Goal: Task Accomplishment & Management: Manage account settings

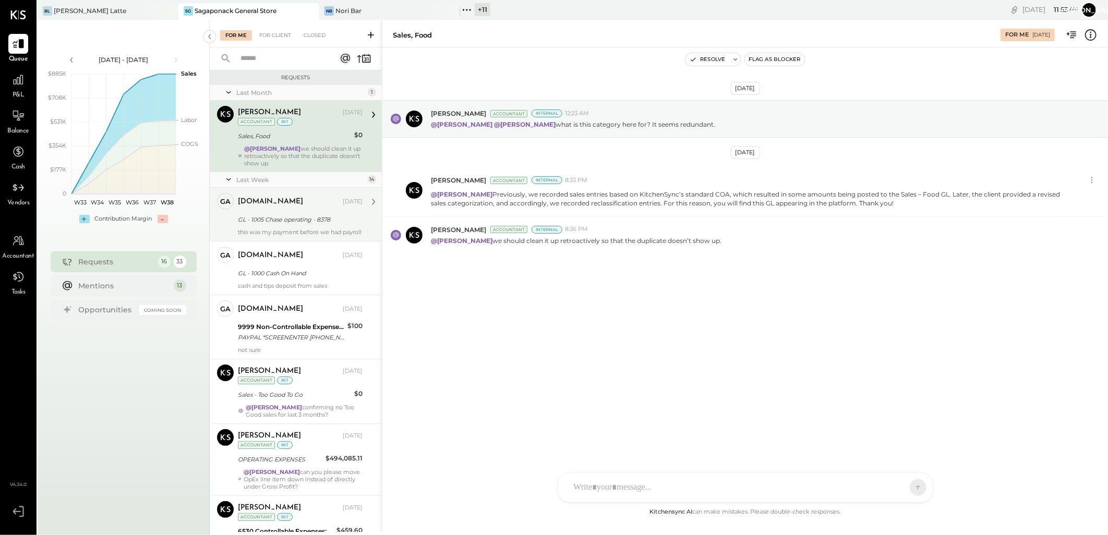
click at [275, 236] on div "this was my payment before we had payroll" at bounding box center [300, 231] width 125 height 7
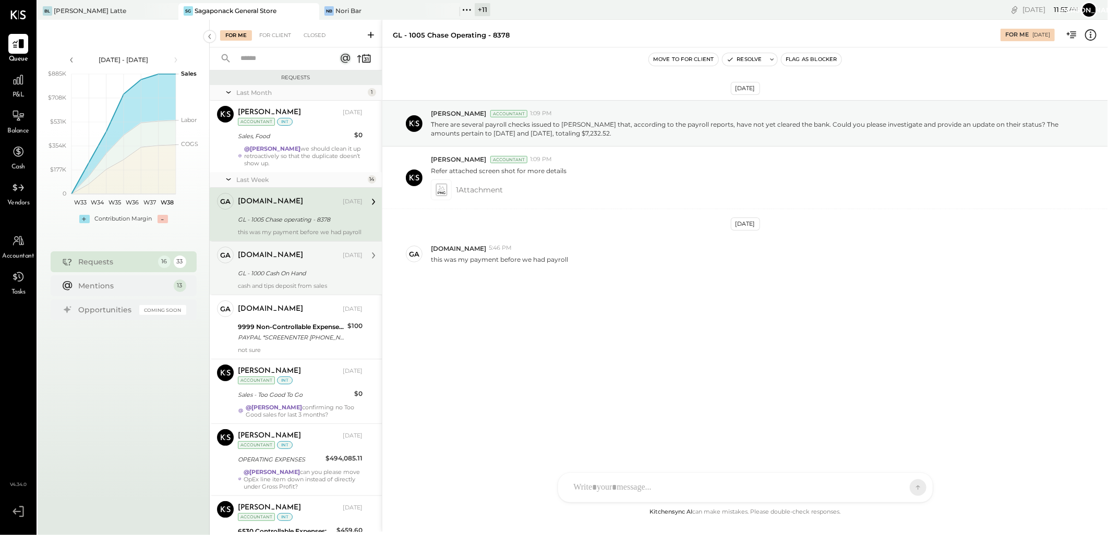
click at [282, 289] on div "cash and tips deposit from sales" at bounding box center [300, 285] width 125 height 7
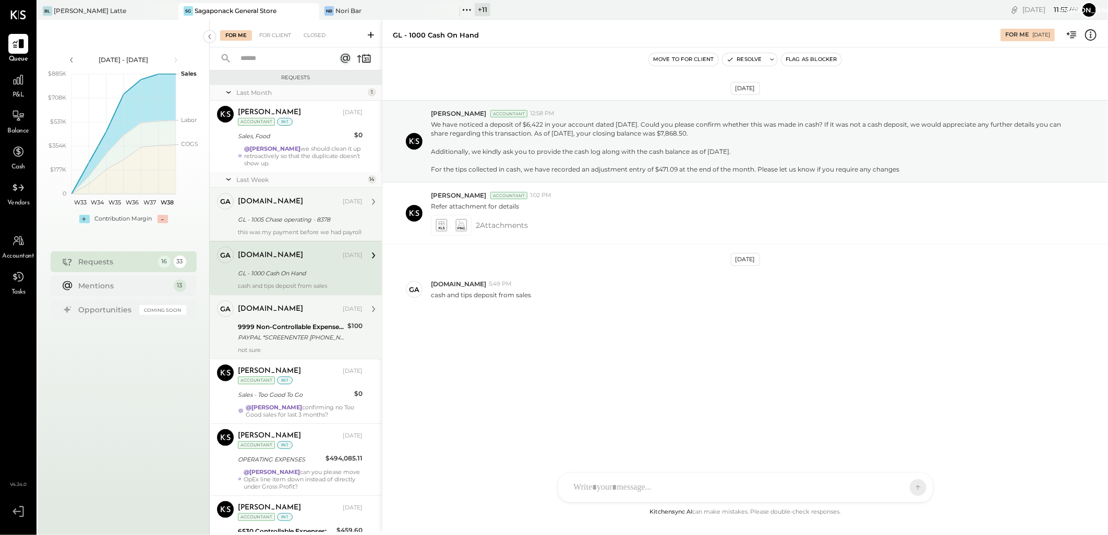
click at [312, 343] on div "PAYPAL *SCREENENTER [PHONE_NUMBER] [GEOGRAPHIC_DATA]" at bounding box center [291, 337] width 106 height 10
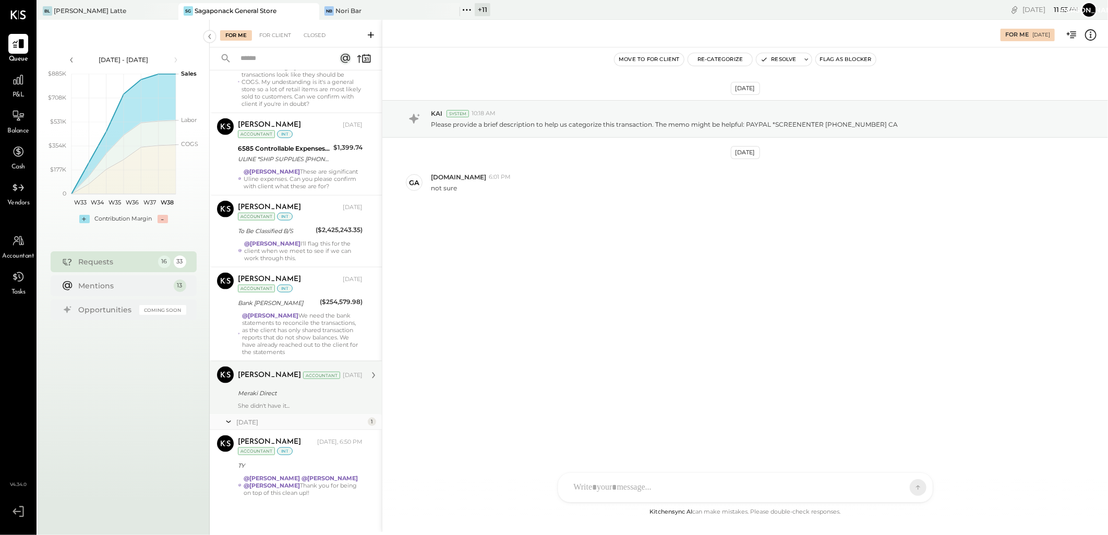
scroll to position [796, 0]
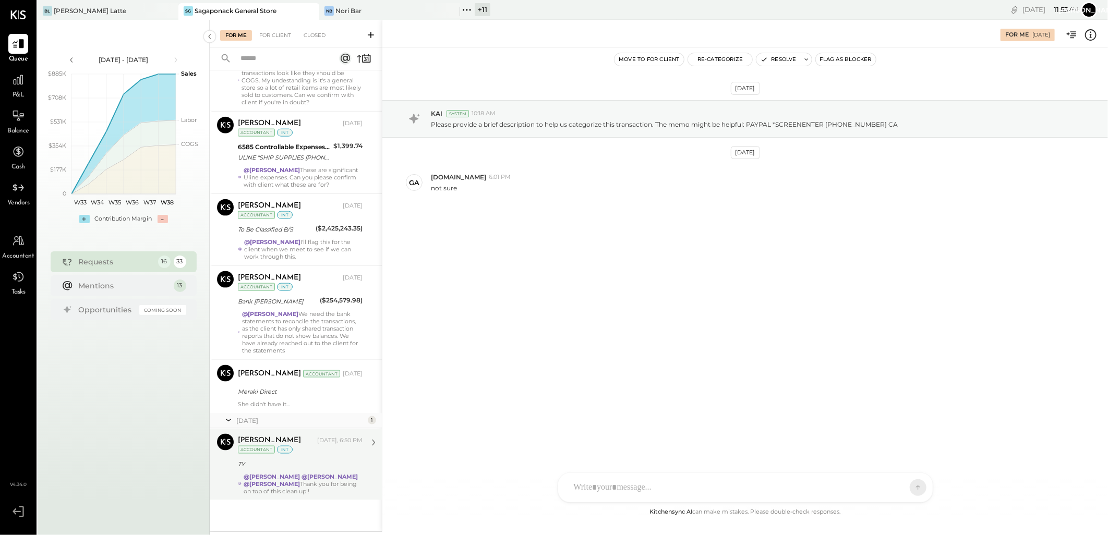
click at [303, 468] on div "TY" at bounding box center [299, 464] width 122 height 10
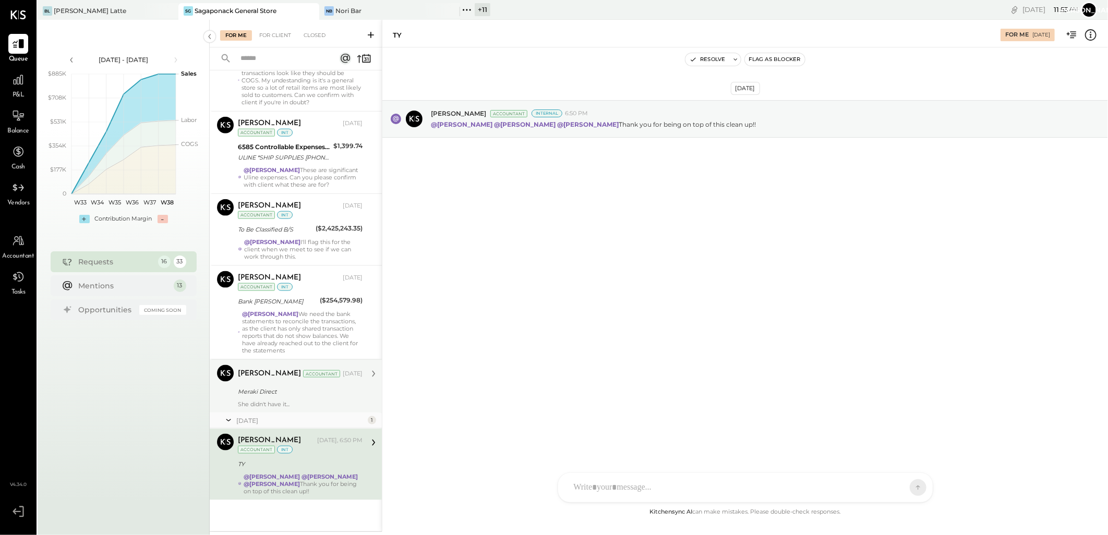
click at [288, 384] on div "[PERSON_NAME] Accountant [DATE] Meraki Direct She didn't have it..." at bounding box center [300, 386] width 125 height 43
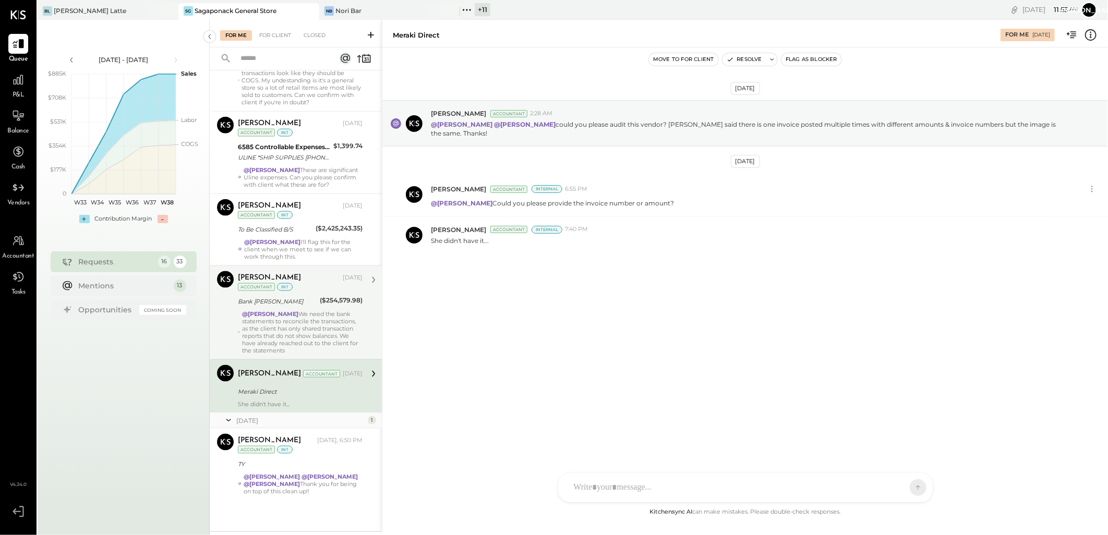
click at [293, 315] on div "@[PERSON_NAME] We need the bank statements to reconcile the transactions, as th…" at bounding box center [302, 332] width 120 height 44
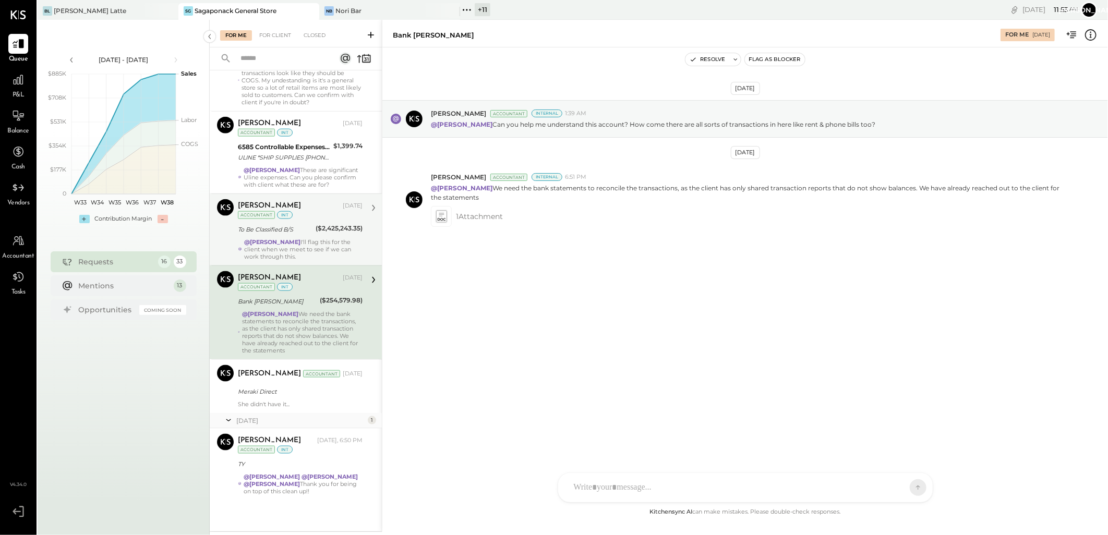
click at [295, 238] on div "@[PERSON_NAME] I'll flag this for the client when we meet to see if we can work…" at bounding box center [303, 249] width 118 height 22
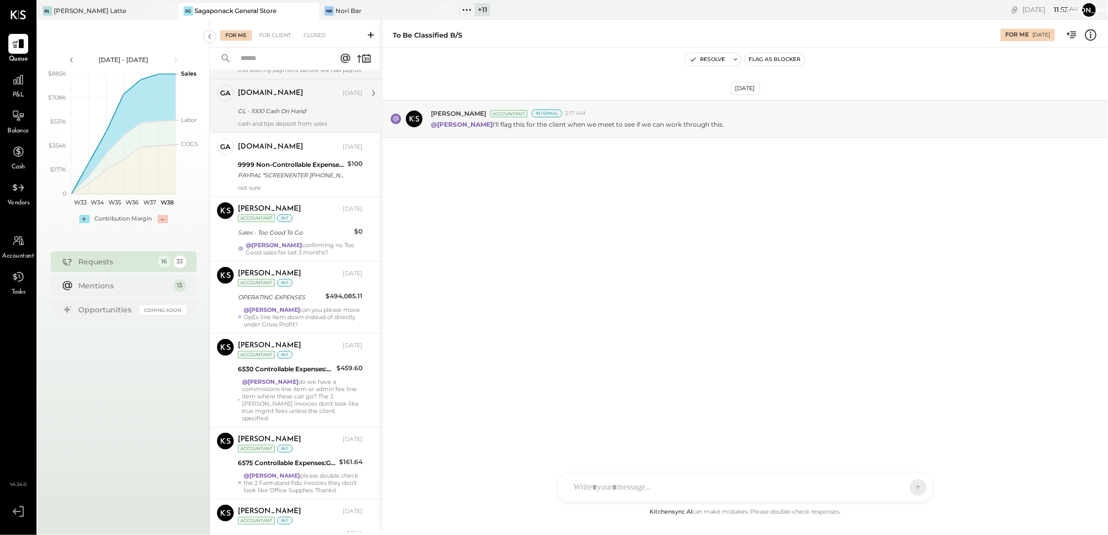
scroll to position [43, 0]
